Goal: Navigation & Orientation: Find specific page/section

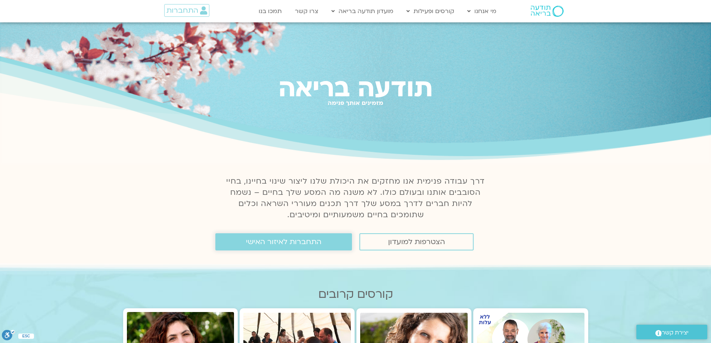
click at [236, 245] on link "התחברות לאיזור האישי" at bounding box center [283, 241] width 137 height 17
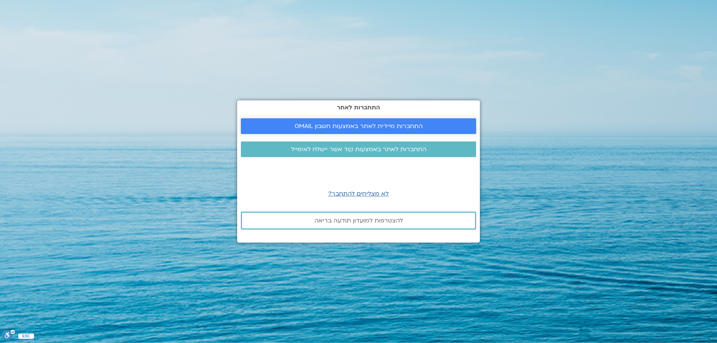
click at [458, 124] on span "התחברות מיידית לאתר באמצעות חשבון GMAIL" at bounding box center [358, 126] width 217 height 7
